Goal: Download file/media

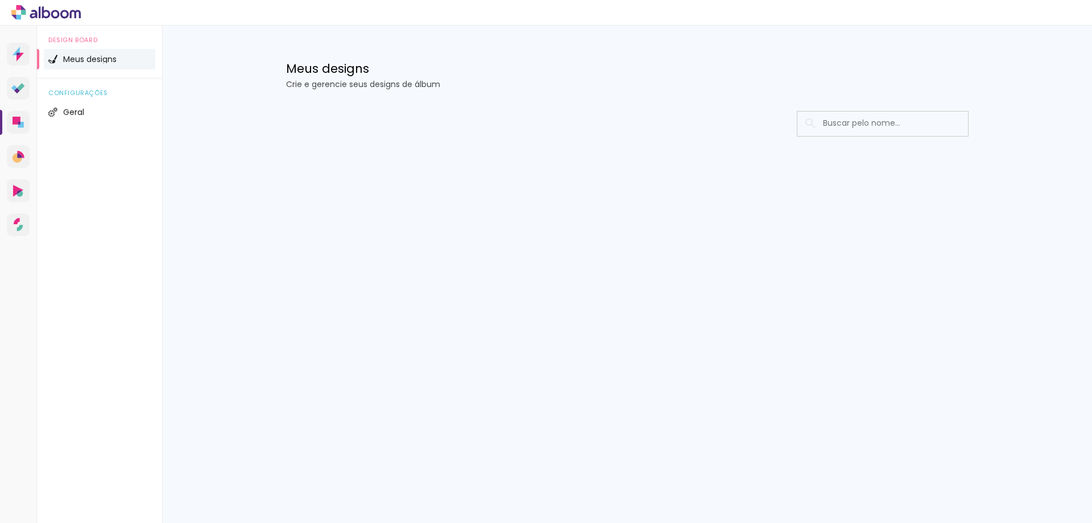
click at [863, 126] on input at bounding box center [899, 123] width 162 height 23
type input "5"
type input "gabriel jose"
type paper-input "gabriel jose"
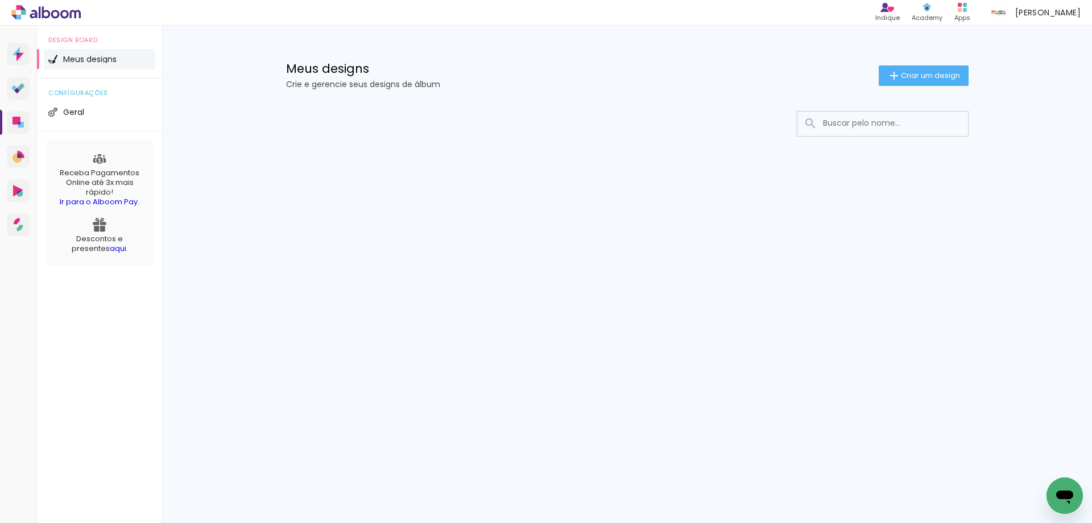
click at [886, 124] on input at bounding box center [899, 123] width 162 height 23
click at [886, 124] on input "gabirel" at bounding box center [899, 123] width 162 height 23
click at [844, 122] on input "gabirel" at bounding box center [889, 123] width 142 height 23
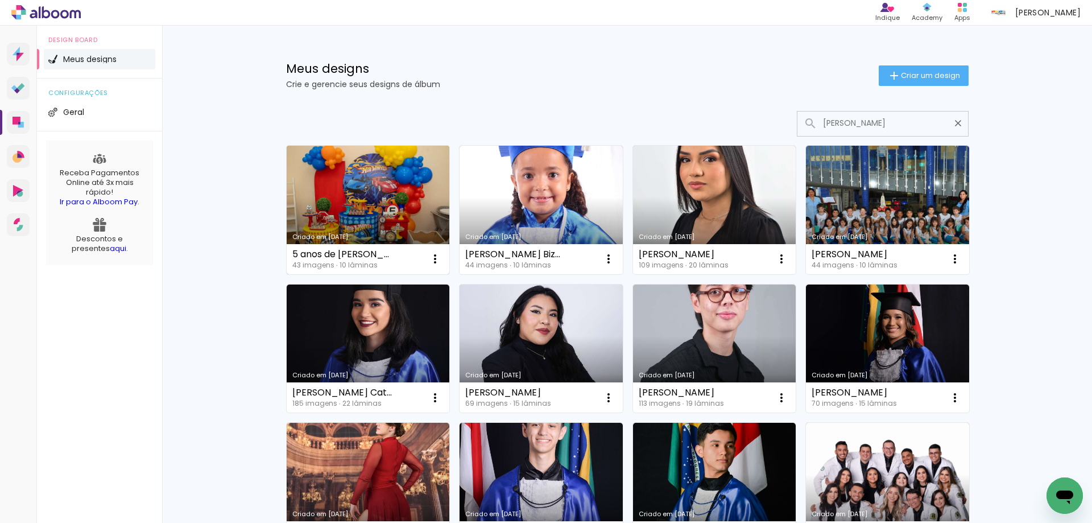
type input "gabriel"
type paper-input "gabriel"
click at [381, 174] on link "Criado em 18/08/25" at bounding box center [368, 210] width 163 height 129
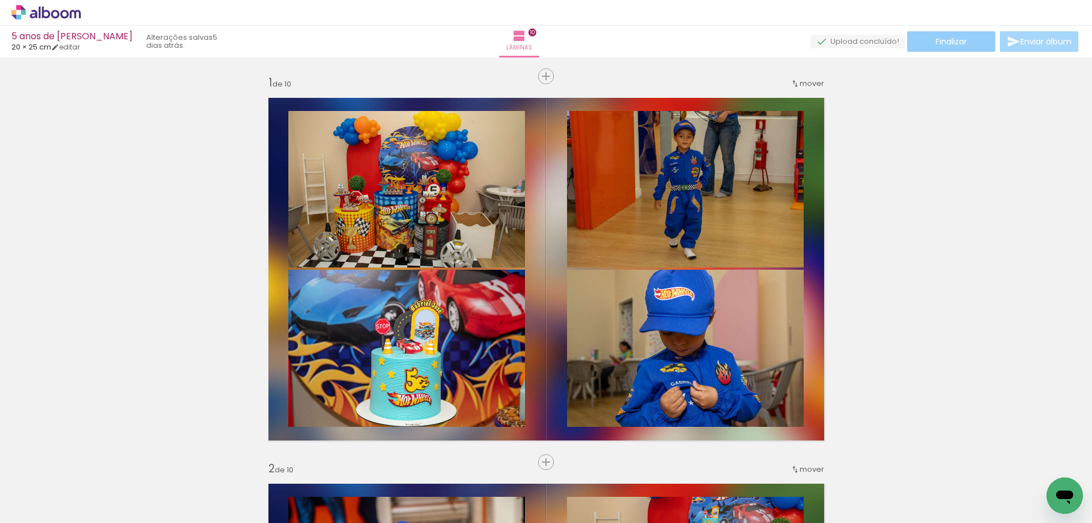
click at [958, 38] on span "Finalizar" at bounding box center [951, 42] width 31 height 8
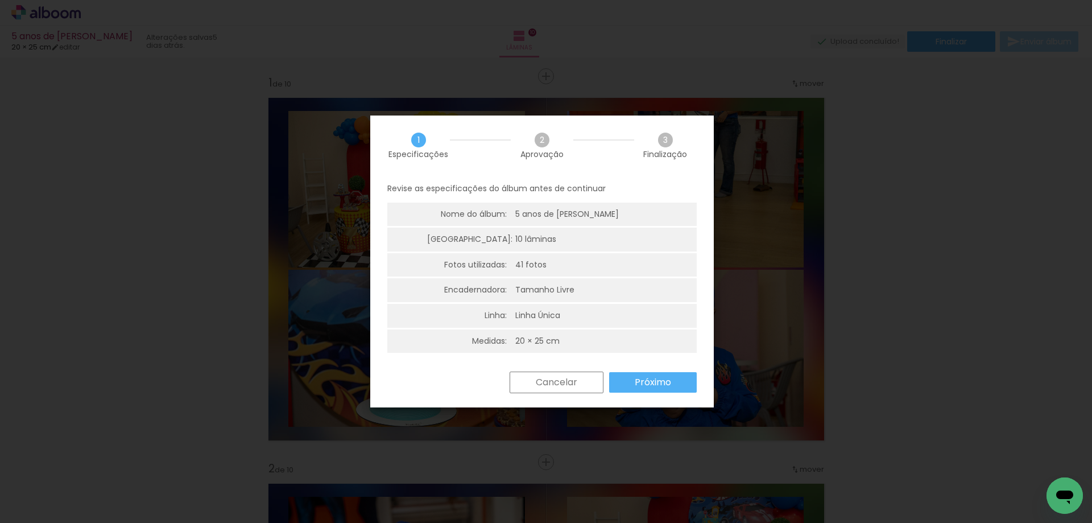
click at [0, 0] on slot "Próximo" at bounding box center [0, 0] width 0 height 0
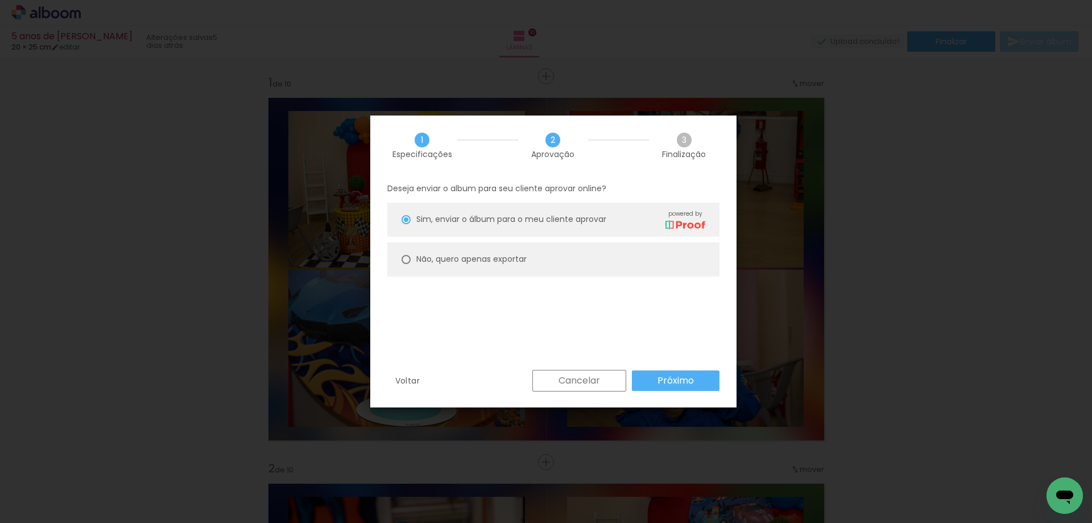
click at [0, 0] on slot "Não, quero apenas exportar" at bounding box center [0, 0] width 0 height 0
type paper-radio-button "on"
click at [645, 385] on paper-button "Próximo" at bounding box center [676, 380] width 88 height 20
type input "Alta, 300 DPI"
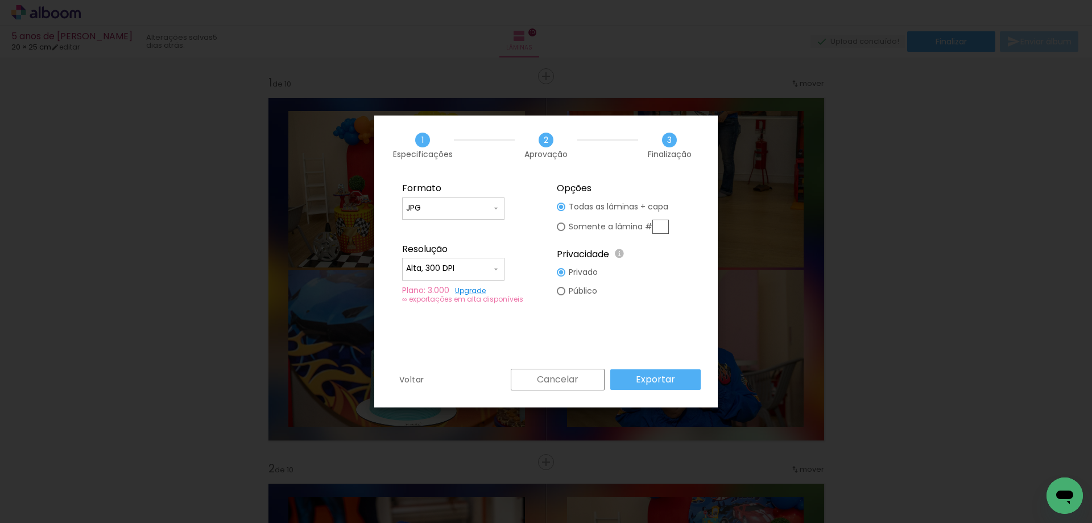
click at [0, 0] on slot "Exportar" at bounding box center [0, 0] width 0 height 0
